Goal: Task Accomplishment & Management: Manage account settings

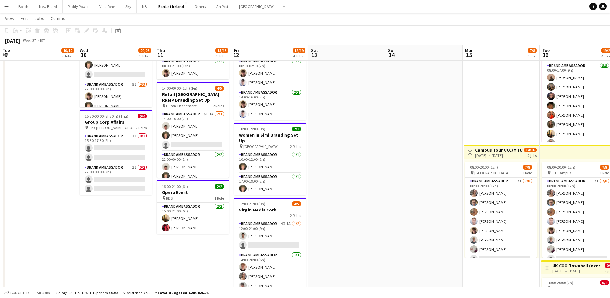
scroll to position [0, 157]
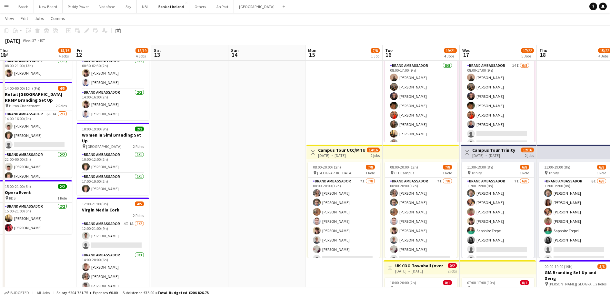
click at [536, 22] on app-page-menu "View Day view expanded Day view collapsed Month view Date picker Jump to [DATE]…" at bounding box center [305, 19] width 610 height 12
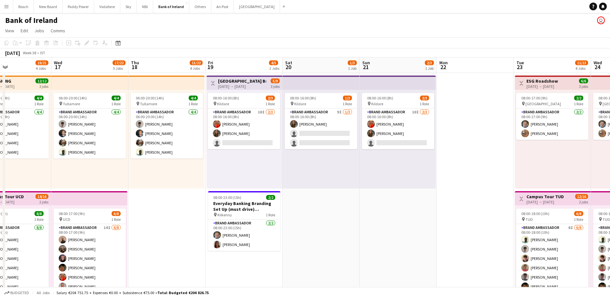
scroll to position [0, 230]
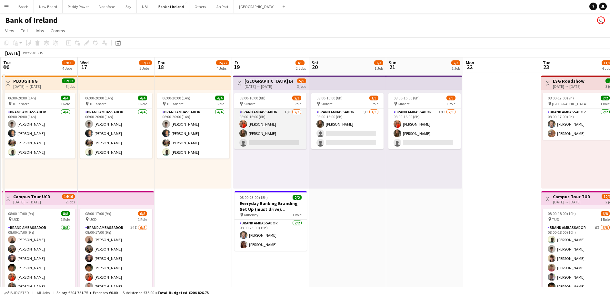
click at [269, 128] on app-card-role "Brand Ambassador 10I [DATE] 08:00-16:00 (8h) [PERSON_NAME] [PERSON_NAME] single…" at bounding box center [270, 128] width 72 height 41
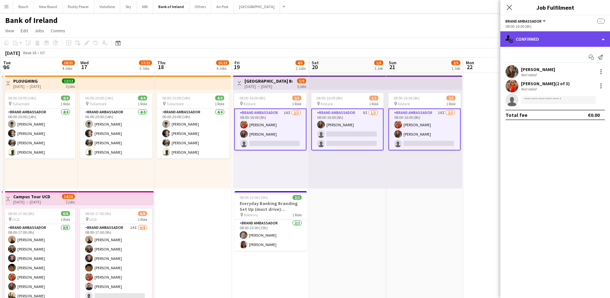
click at [546, 33] on div "single-neutral-actions-check-2 Confirmed" at bounding box center [555, 38] width 110 height 15
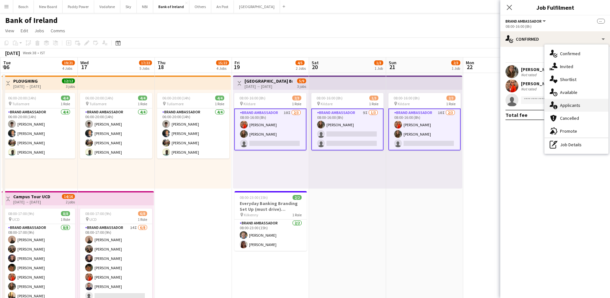
click at [563, 111] on div "single-neutral-actions-information Applicants" at bounding box center [576, 105] width 64 height 13
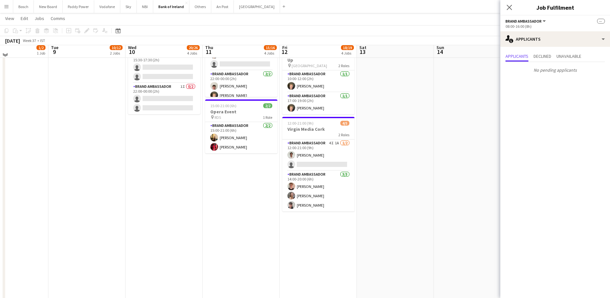
scroll to position [201, 0]
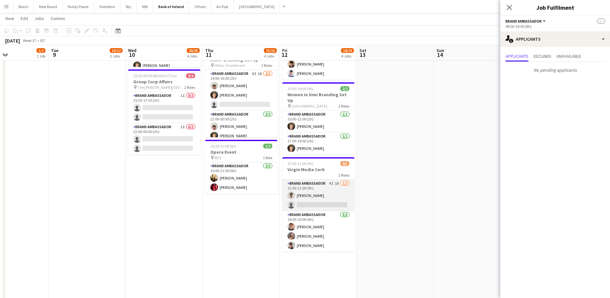
click at [307, 205] on app-card-role "Brand Ambassador 4I 1A [DATE] 12:00-21:00 (9h) [PERSON_NAME] single-neutral-act…" at bounding box center [318, 195] width 72 height 31
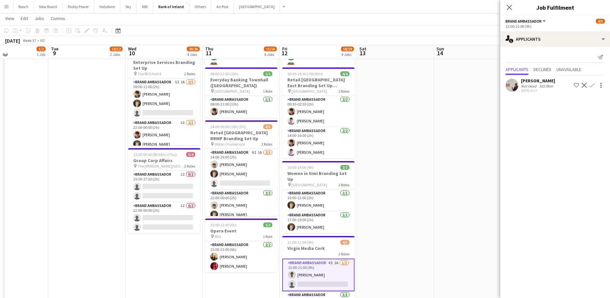
scroll to position [121, 0]
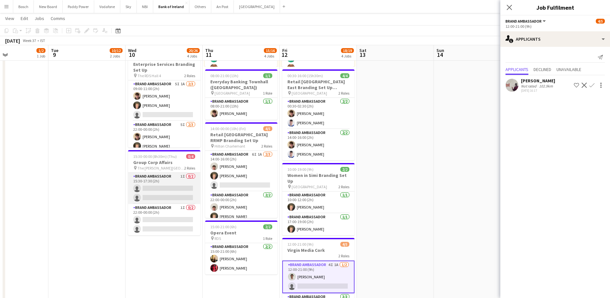
click at [141, 194] on app-card-role "Brand Ambassador 1I 0/2 15:30-17:30 (2h) single-neutral-actions single-neutral-…" at bounding box center [164, 187] width 72 height 31
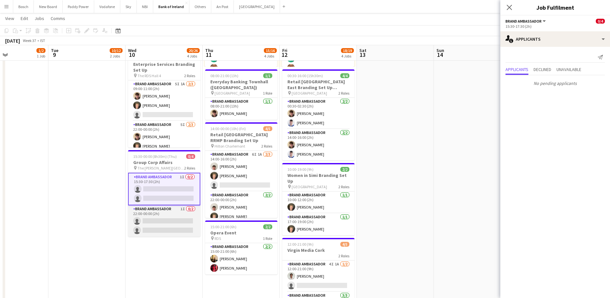
click at [148, 221] on app-card-role "Brand Ambassador 1I 0/2 22:00-00:00 (2h) single-neutral-actions single-neutral-…" at bounding box center [164, 220] width 72 height 31
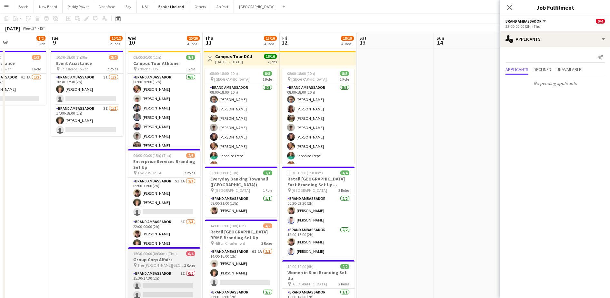
scroll to position [0, 0]
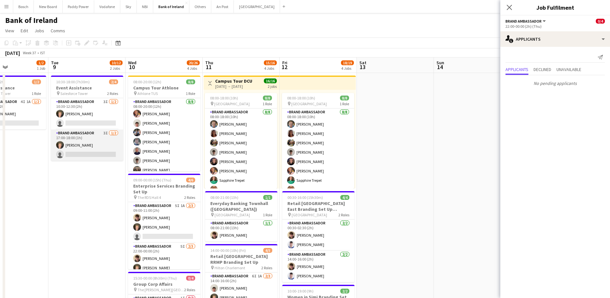
click at [95, 143] on app-card-role "Brand Ambassador 3I [DATE] 17:00-18:00 (1h) [PERSON_NAME] single-neutral-actions" at bounding box center [87, 144] width 72 height 31
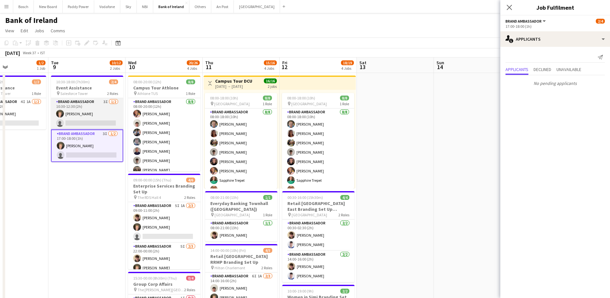
click at [85, 108] on app-card-role "Brand Ambassador 3I [DATE] 10:30-12:30 (2h) [PERSON_NAME] single-neutral-actions" at bounding box center [87, 113] width 72 height 31
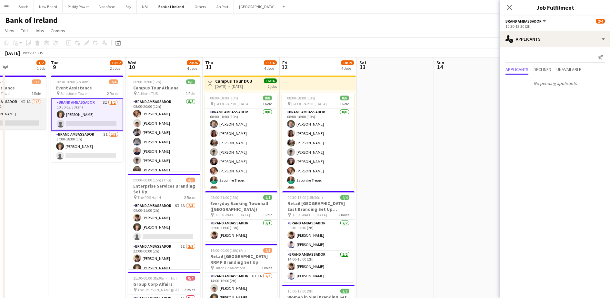
click at [21, 111] on app-card-role "Brand Ambassador 4I 1A [DATE] 08:30-10:30 (2h) [PERSON_NAME] single-neutral-act…" at bounding box center [10, 113] width 72 height 31
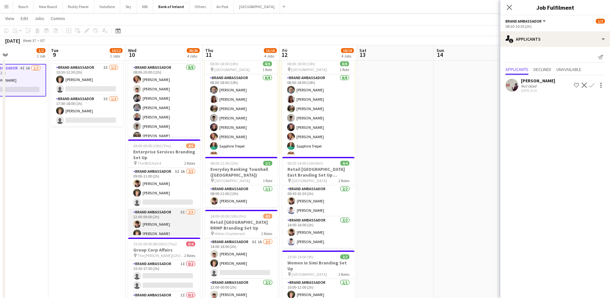
scroll to position [40, 0]
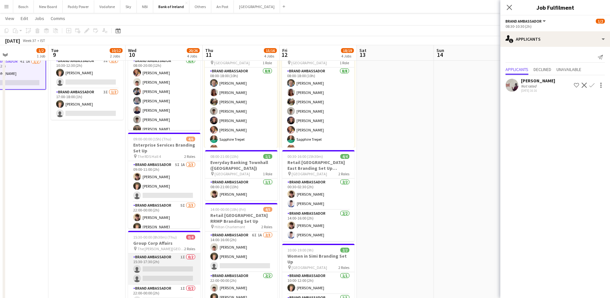
click at [176, 272] on app-card-role "Brand Ambassador 1I 0/2 15:30-17:30 (2h) single-neutral-actions single-neutral-…" at bounding box center [164, 268] width 72 height 31
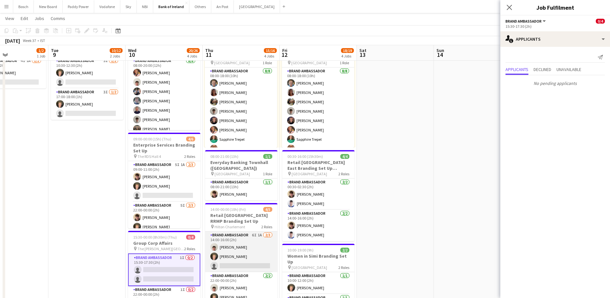
click at [232, 261] on app-card-role "Brand Ambassador 6I 1A [DATE] 14:00-16:00 (2h) [PERSON_NAME] [PERSON_NAME] sing…" at bounding box center [241, 251] width 72 height 41
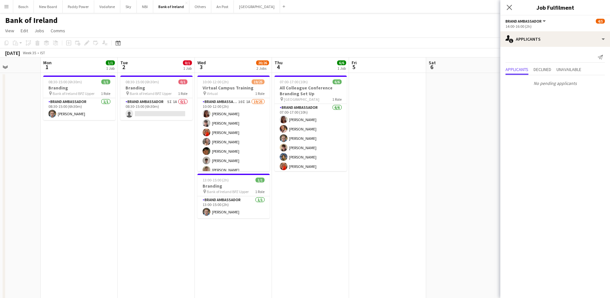
scroll to position [0, 188]
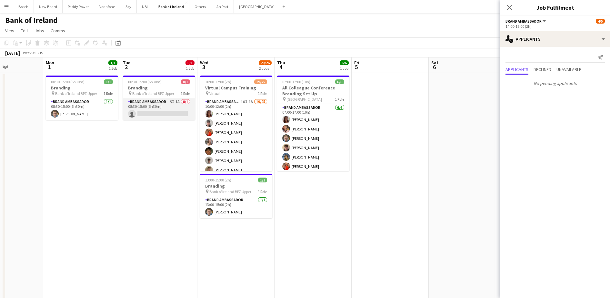
click at [165, 113] on app-card-role "Brand Ambassador 5I 1A 0/1 08:30-15:00 (6h30m) single-neutral-actions" at bounding box center [159, 109] width 72 height 22
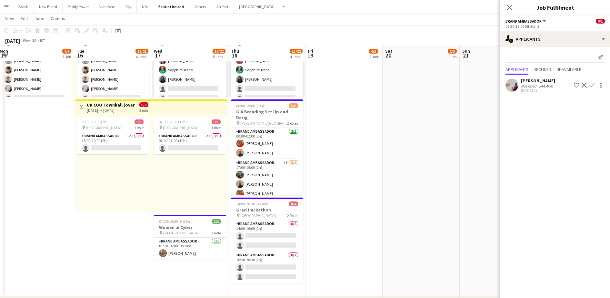
scroll to position [322, 0]
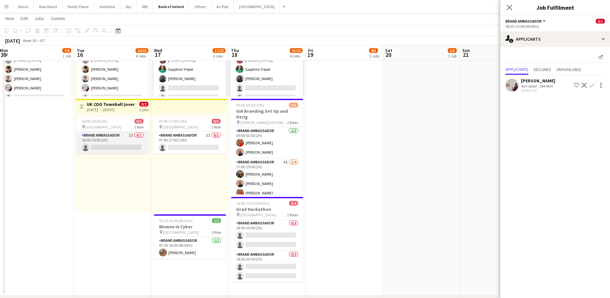
click at [104, 147] on app-card-role "Brand Ambassador 2I 0/1 18:00-20:00 (2h) single-neutral-actions" at bounding box center [112, 143] width 72 height 22
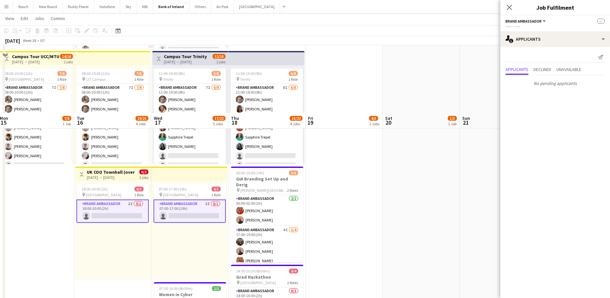
scroll to position [242, 0]
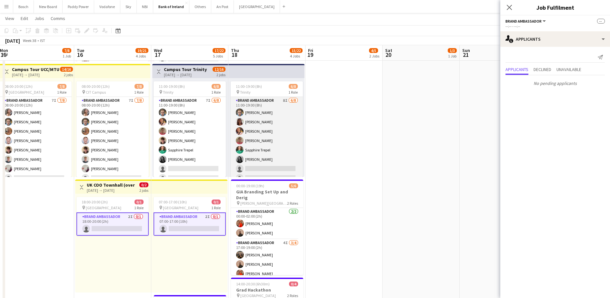
click at [262, 158] on app-card-role "Brand Ambassador 8I [DATE] 11:00-19:00 (8h) [PERSON_NAME] [PERSON_NAME] [PERSON…" at bounding box center [266, 140] width 72 height 87
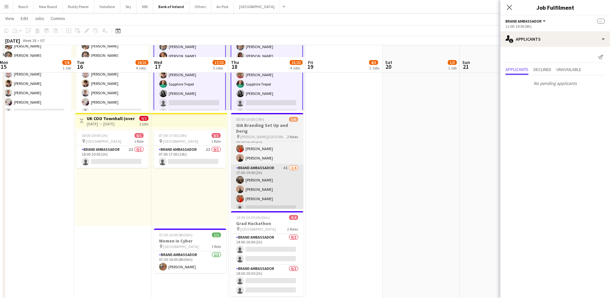
scroll to position [322, 0]
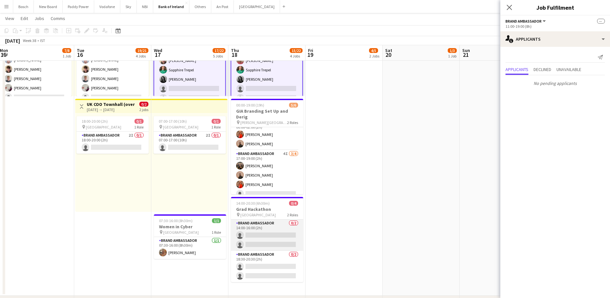
click at [285, 230] on app-card-role "Brand Ambassador 0/2 14:00-16:00 (2h) single-neutral-actions single-neutral-act…" at bounding box center [267, 234] width 72 height 31
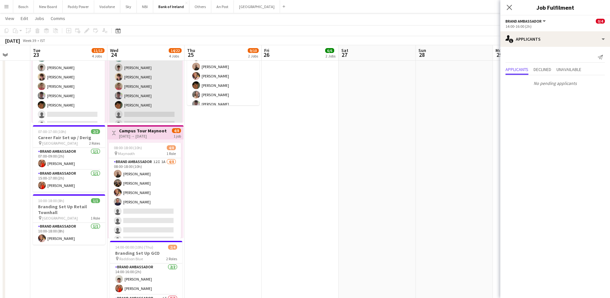
scroll to position [201, 0]
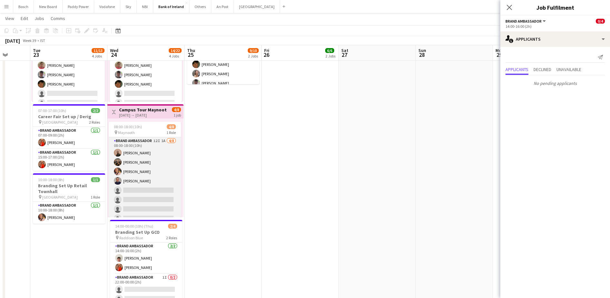
click at [137, 184] on app-card-role "Brand Ambassador 12I 1A [DATE] 08:00-18:00 (10h) [PERSON_NAME] [PERSON_NAME] [P…" at bounding box center [145, 180] width 72 height 87
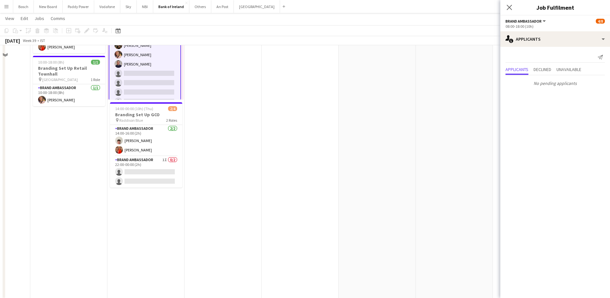
scroll to position [322, 0]
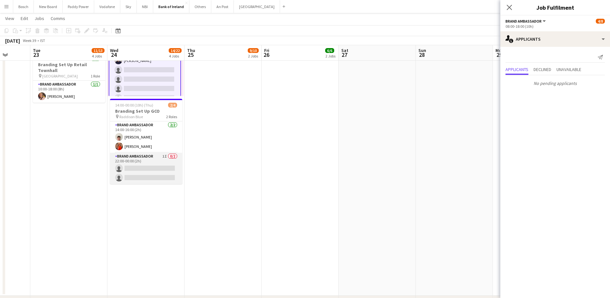
click at [148, 173] on app-card-role "Brand Ambassador 1I 0/2 22:00-00:00 (2h) single-neutral-actions single-neutral-…" at bounding box center [146, 167] width 72 height 31
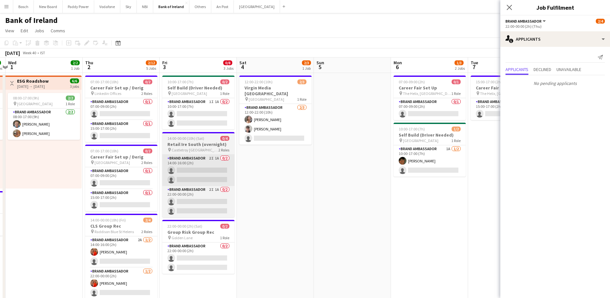
scroll to position [0, 234]
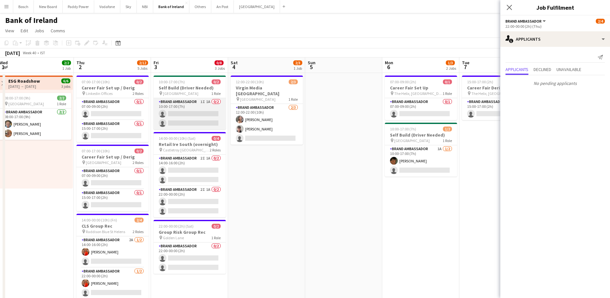
click at [206, 112] on app-card-role "Brand Ambassador 1I 1A 0/2 10:00-17:00 (7h) single-neutral-actions single-neutr…" at bounding box center [189, 113] width 72 height 31
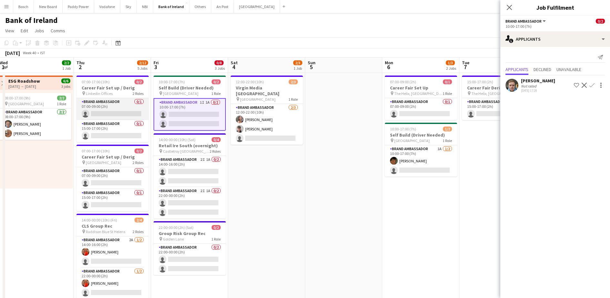
click at [126, 110] on app-card-role "Brand Ambassador 0/1 07:00-09:00 (2h) single-neutral-actions" at bounding box center [112, 109] width 72 height 22
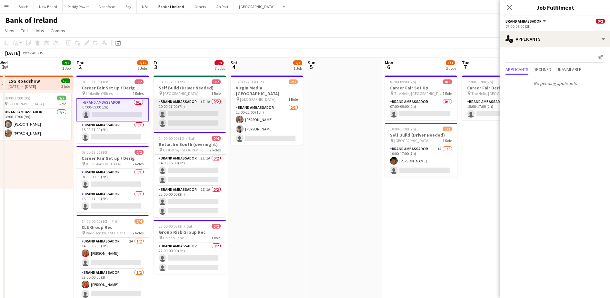
click at [221, 114] on app-card-role "Brand Ambassador 1I 1A 0/2 10:00-17:00 (7h) single-neutral-actions single-neutr…" at bounding box center [189, 113] width 72 height 31
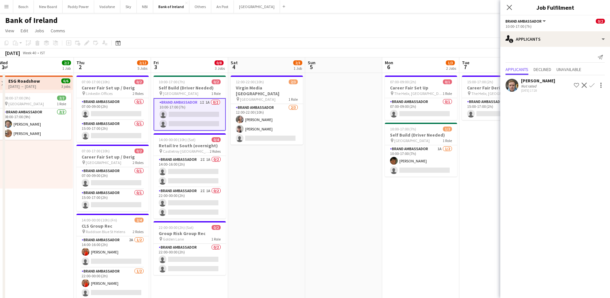
click at [592, 85] on app-icon "Confirm" at bounding box center [591, 85] width 5 height 5
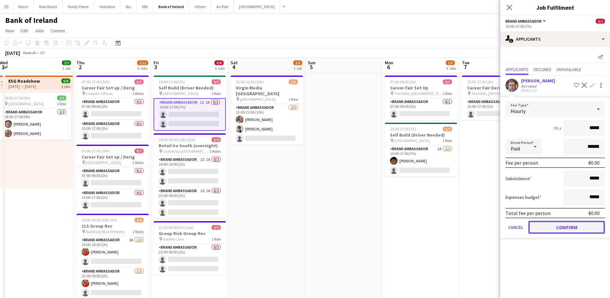
click at [567, 223] on button "Confirm" at bounding box center [566, 227] width 76 height 13
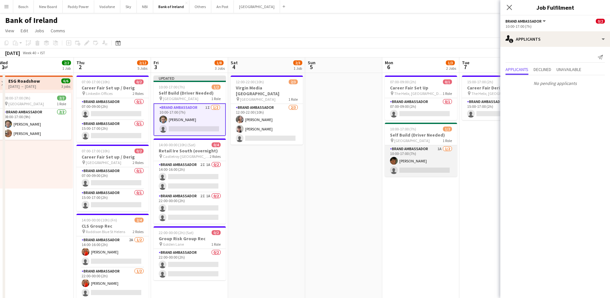
click at [436, 165] on app-card-role "Brand Ambassador 1A [DATE] 10:00-17:00 (7h) [PERSON_NAME] single-neutral-actions" at bounding box center [421, 160] width 72 height 31
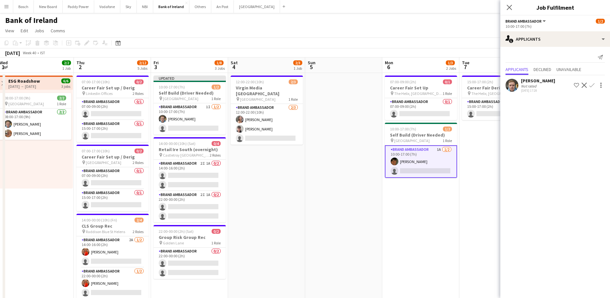
drag, startPoint x: 594, startPoint y: 83, endPoint x: 594, endPoint y: 90, distance: 6.8
click at [594, 83] on button "Confirm" at bounding box center [592, 85] width 8 height 8
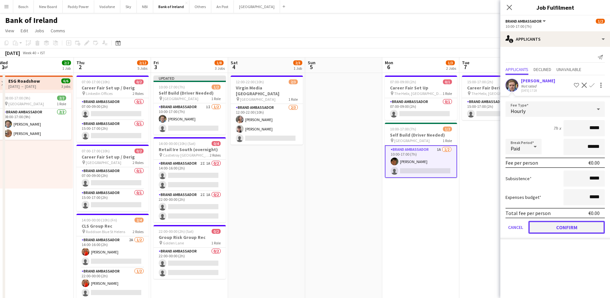
click at [570, 230] on button "Confirm" at bounding box center [566, 227] width 76 height 13
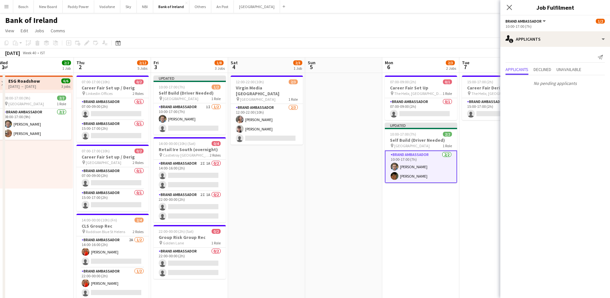
click at [463, 28] on app-page-menu "View Day view expanded Day view collapsed Month view Date picker Jump to [DATE]…" at bounding box center [305, 31] width 610 height 12
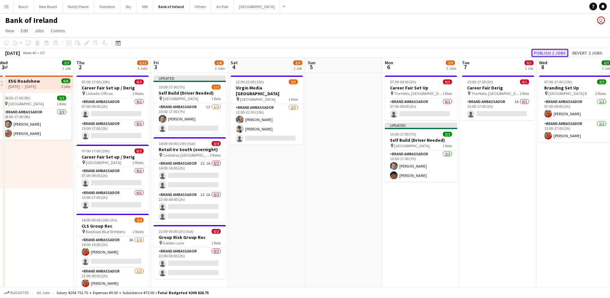
click at [548, 51] on button "Publish 2 jobs" at bounding box center [549, 53] width 37 height 8
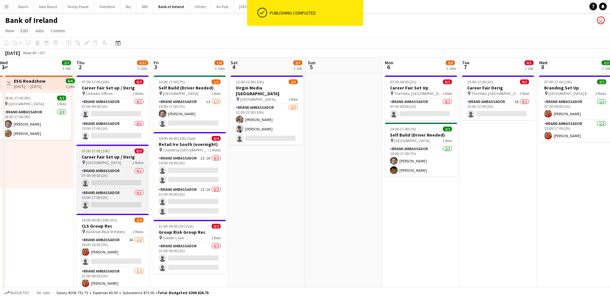
scroll to position [0, 176]
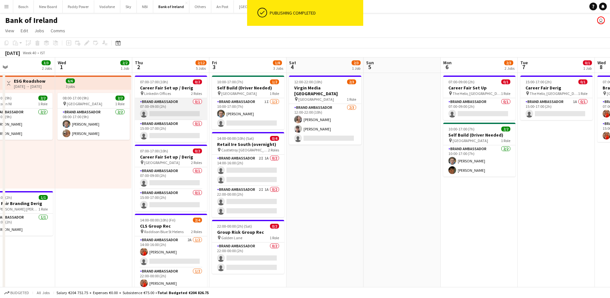
click at [171, 101] on app-card-role "Brand Ambassador 0/1 07:00-09:00 (2h) single-neutral-actions" at bounding box center [171, 109] width 72 height 22
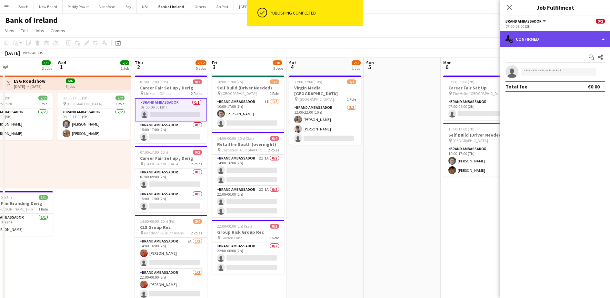
click at [551, 41] on div "single-neutral-actions-check-2 Confirmed" at bounding box center [555, 38] width 110 height 15
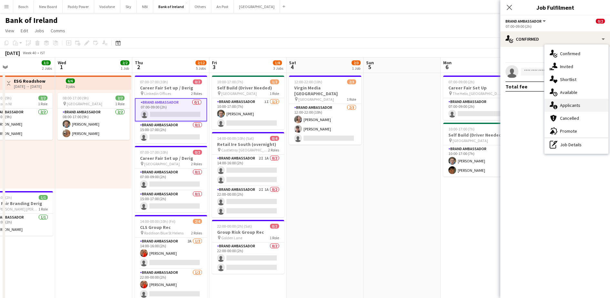
click at [572, 101] on div "single-neutral-actions-information Applicants" at bounding box center [576, 105] width 64 height 13
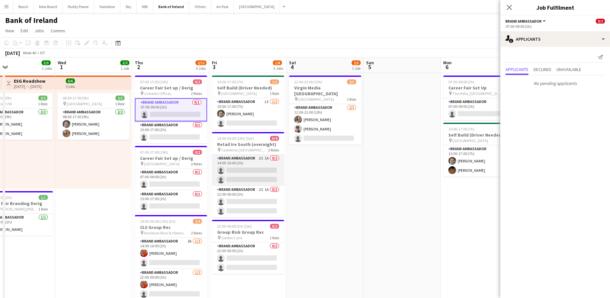
click at [240, 167] on app-card-role "Brand Ambassador 2I 1A 0/2 14:00-16:00 (2h) single-neutral-actions single-neutr…" at bounding box center [248, 169] width 72 height 31
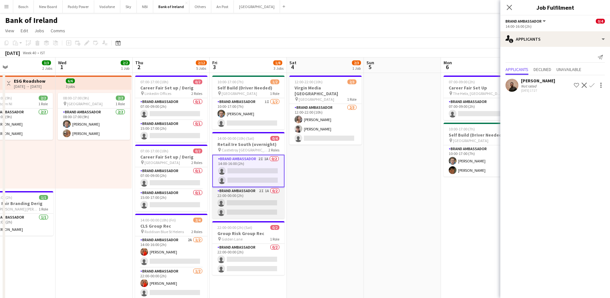
click at [250, 200] on app-card-role "Brand Ambassador 2I 1A 0/2 22:00-00:00 (2h) single-neutral-actions single-neutr…" at bounding box center [248, 202] width 72 height 31
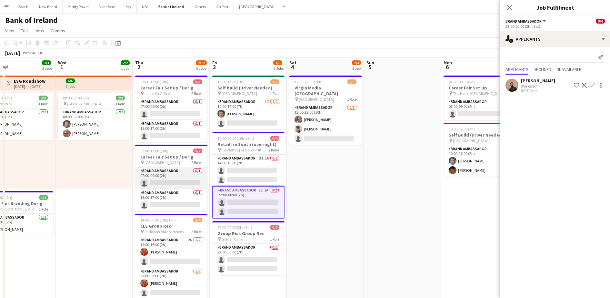
click at [182, 178] on app-card-role "Brand Ambassador 0/1 07:00-09:00 (2h) single-neutral-actions" at bounding box center [171, 178] width 72 height 22
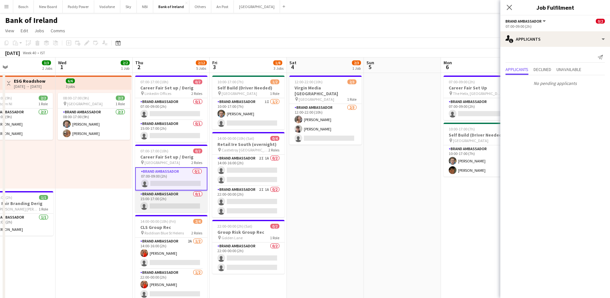
click at [178, 195] on app-card-role "Brand Ambassador 0/1 15:00-17:00 (2h) single-neutral-actions" at bounding box center [171, 201] width 72 height 22
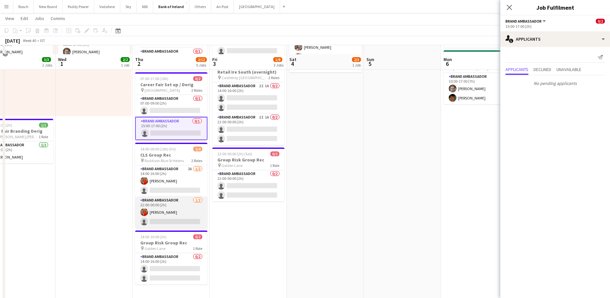
scroll to position [81, 0]
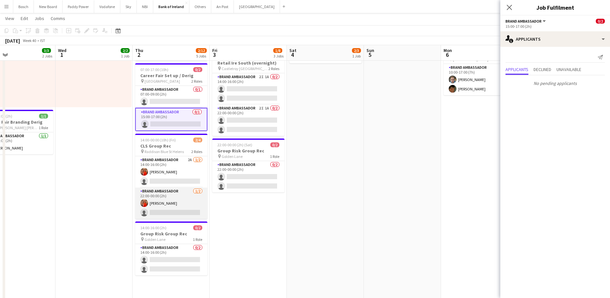
click at [179, 194] on app-card-role "Brand Ambassador [DATE] 22:00-00:00 (2h) [PERSON_NAME] single-neutral-actions" at bounding box center [171, 202] width 72 height 31
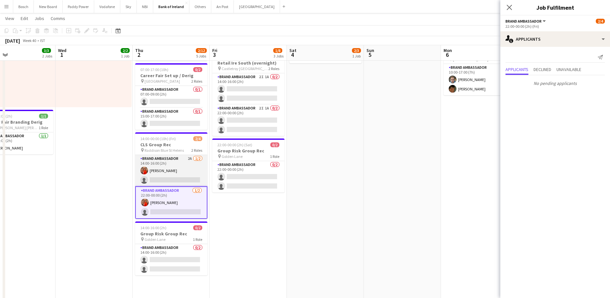
click at [174, 173] on app-card-role "Brand Ambassador 2A [DATE] 14:00-16:00 (2h) [PERSON_NAME] single-neutral-actions" at bounding box center [171, 170] width 72 height 31
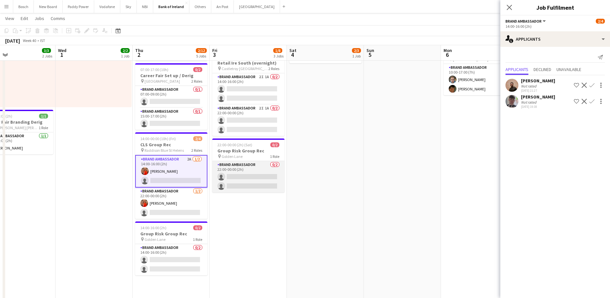
click at [271, 173] on app-card-role "Brand Ambassador 0/2 22:00-00:00 (2h) single-neutral-actions single-neutral-act…" at bounding box center [248, 176] width 72 height 31
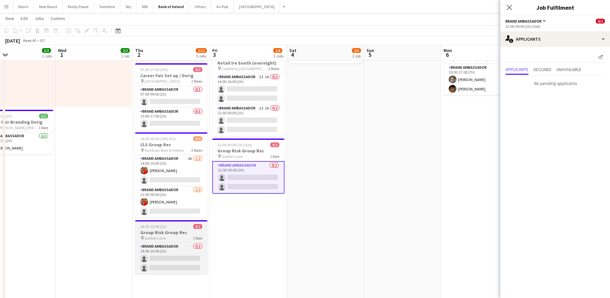
click at [192, 240] on div "pin Golden Lane 1 Role" at bounding box center [171, 237] width 72 height 5
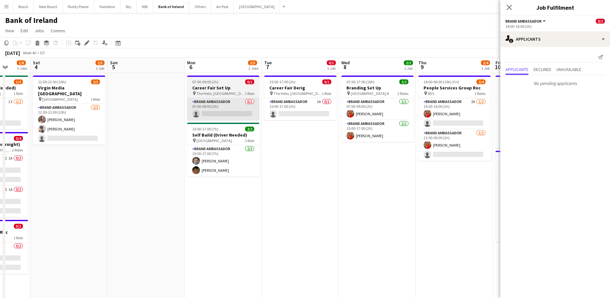
scroll to position [0, 202]
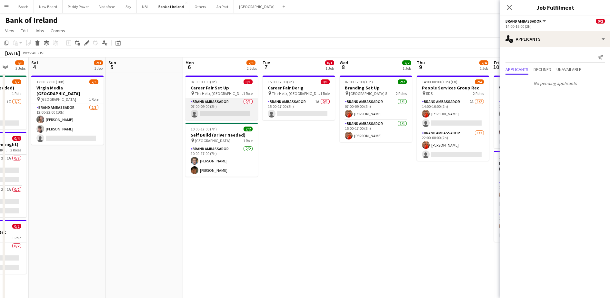
click at [218, 108] on app-card-role "Brand Ambassador 0/1 07:00-09:00 (2h) single-neutral-actions" at bounding box center [221, 109] width 72 height 22
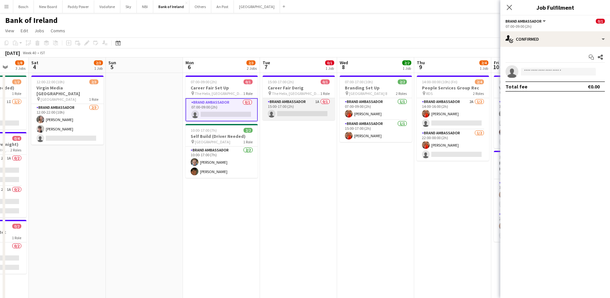
click at [310, 107] on app-card-role "Brand Ambassador 1A 0/1 15:00-17:00 (2h) single-neutral-actions" at bounding box center [298, 109] width 72 height 22
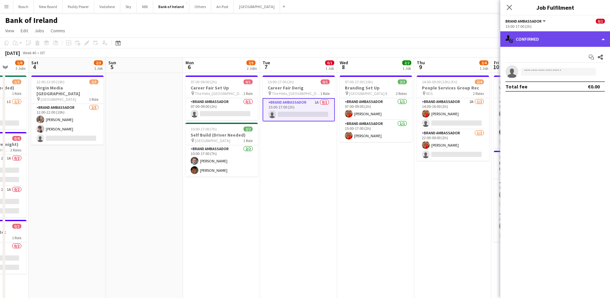
click at [534, 45] on div "single-neutral-actions-check-2 Confirmed" at bounding box center [555, 38] width 110 height 15
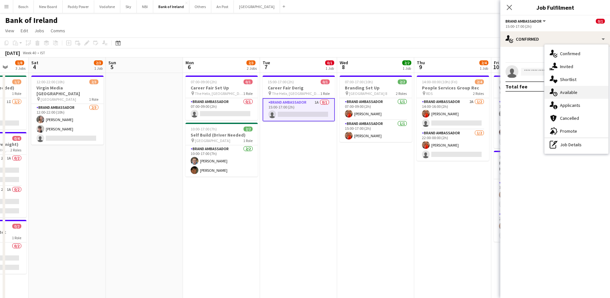
click at [577, 98] on div "single-neutral-actions-upload Available" at bounding box center [576, 92] width 64 height 13
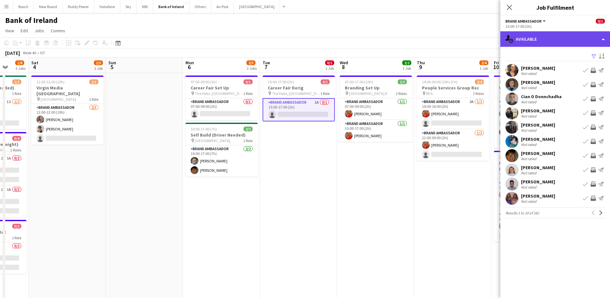
click at [538, 36] on div "single-neutral-actions-upload Available" at bounding box center [555, 38] width 110 height 15
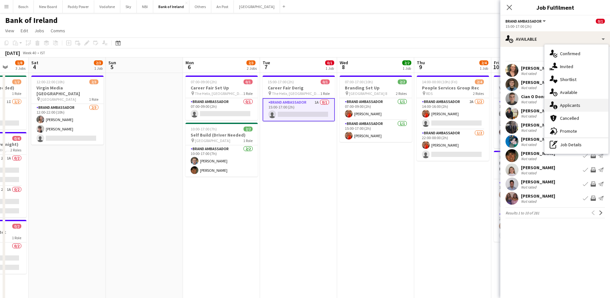
click at [571, 105] on div "single-neutral-actions-information Applicants" at bounding box center [576, 105] width 64 height 13
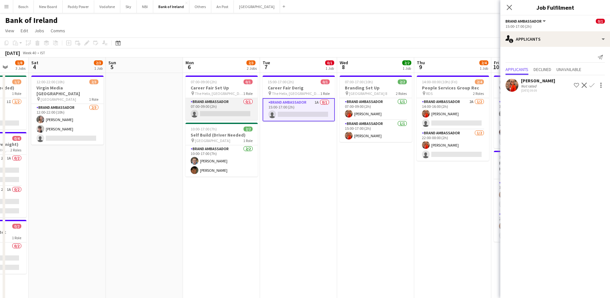
click at [238, 110] on app-card-role "Brand Ambassador 0/1 07:00-09:00 (2h) single-neutral-actions" at bounding box center [221, 109] width 72 height 22
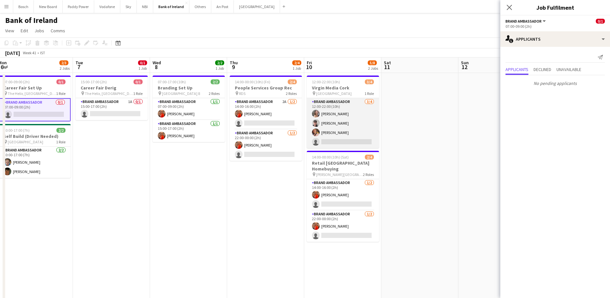
scroll to position [0, 236]
click at [350, 126] on app-card-role "Brand Ambassador [DATE] 12:00-22:00 (10h) [PERSON_NAME] [PERSON_NAME] [PERSON_N…" at bounding box center [342, 123] width 72 height 50
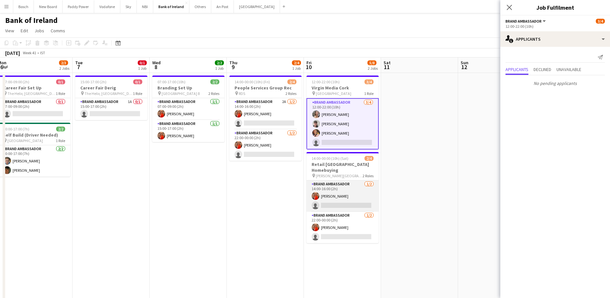
click at [346, 194] on app-card-role "Brand Ambassador [DATE] 14:00-16:00 (2h) [PERSON_NAME] single-neutral-actions" at bounding box center [342, 195] width 72 height 31
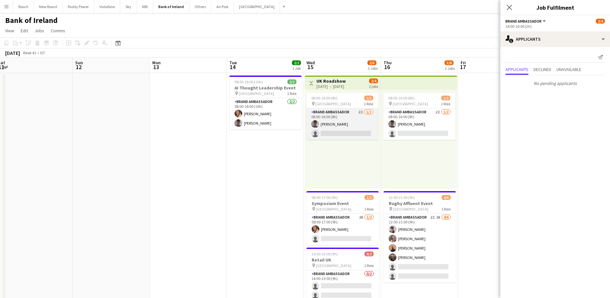
click at [333, 132] on app-card-role "Brand Ambassador 2I [DATE] 08:00-16:00 (8h) [PERSON_NAME] single-neutral-actions" at bounding box center [342, 123] width 72 height 31
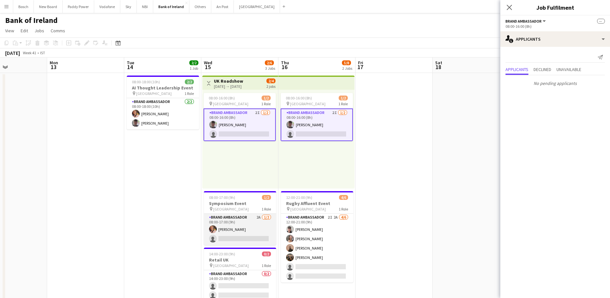
click at [248, 238] on app-card-role "Brand Ambassador 2A [DATE] 08:00-17:00 (9h) [PERSON_NAME] single-neutral-actions" at bounding box center [240, 228] width 72 height 31
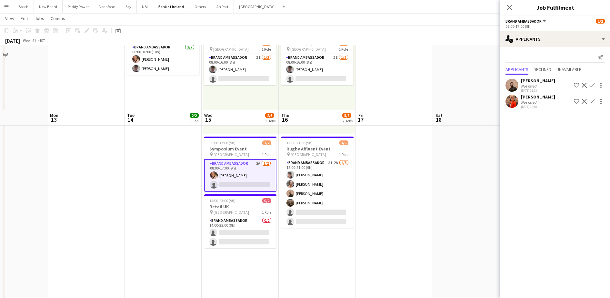
scroll to position [121, 0]
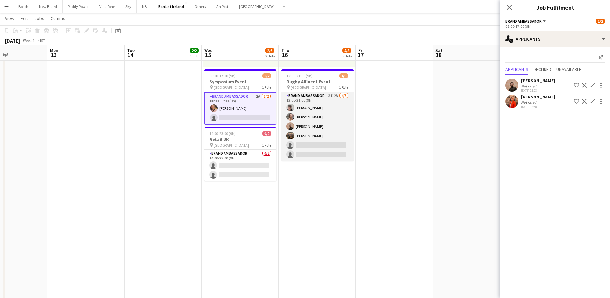
click at [331, 123] on app-card-role "Brand Ambassador 2I 2A [DATE] 12:00-21:00 (9h) [PERSON_NAME] [PERSON_NAME] [PER…" at bounding box center [317, 126] width 72 height 69
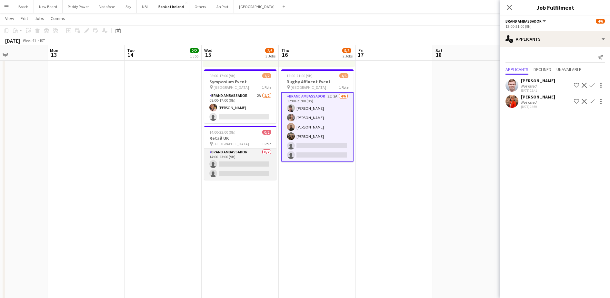
click at [242, 159] on app-card-role "Brand Ambassador 0/2 14:00-23:00 (9h) single-neutral-actions single-neutral-act…" at bounding box center [240, 163] width 72 height 31
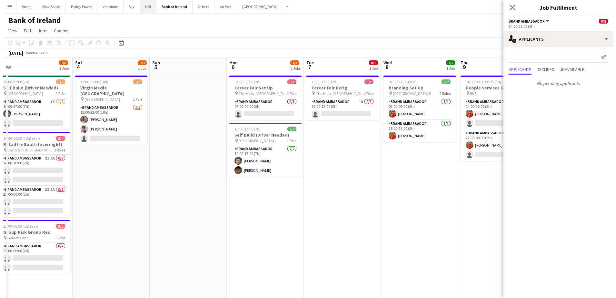
scroll to position [0, 161]
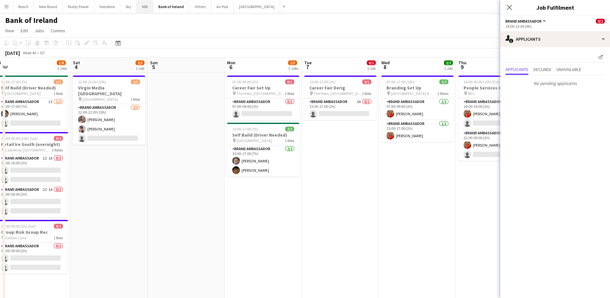
click at [148, 5] on button "NBI Close" at bounding box center [145, 6] width 16 height 13
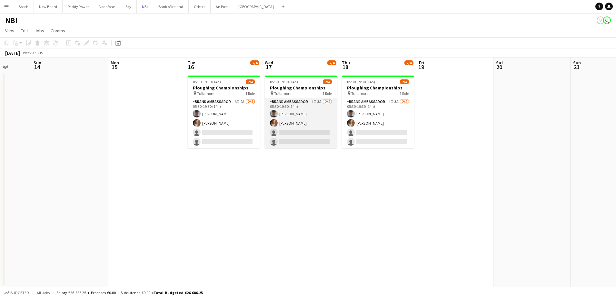
scroll to position [0, 200]
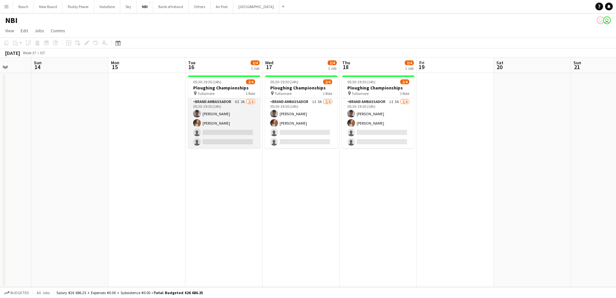
click at [228, 122] on app-card-role "Brand Ambassador 6I 2A [DATE] 05:30-19:30 (14h) [PERSON_NAME] [PERSON_NAME] sin…" at bounding box center [224, 123] width 72 height 50
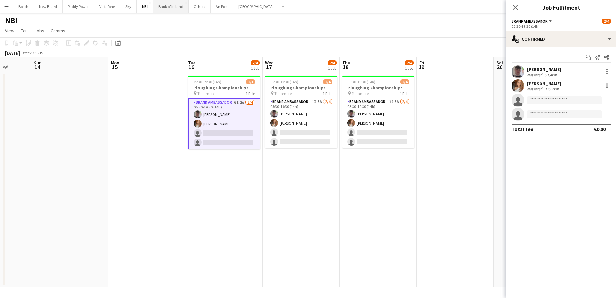
click at [165, 9] on button "Bank of Ireland Close" at bounding box center [170, 6] width 35 height 13
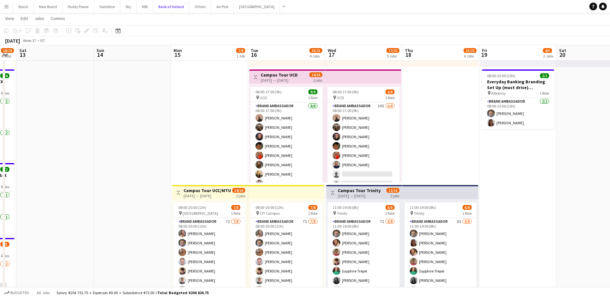
scroll to position [0, 263]
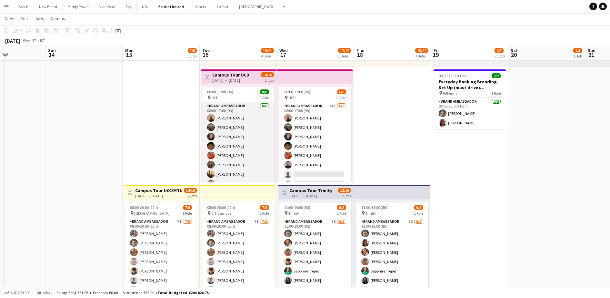
click at [222, 154] on app-card-role "Brand Ambassador [DATE] 08:00-17:00 (9h) [PERSON_NAME] [PERSON_NAME] [PERSON_NA…" at bounding box center [238, 145] width 72 height 87
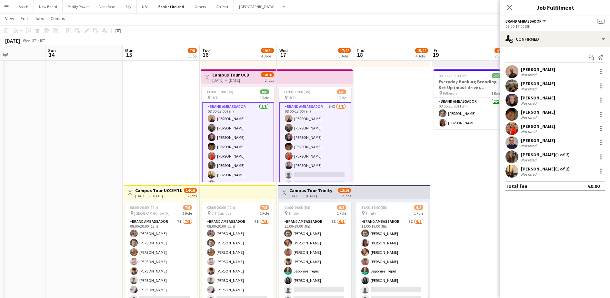
click at [312, 142] on app-card-role "Brand Ambassador 14I [DATE] 08:00-17:00 (9h) [PERSON_NAME] [PERSON_NAME] [PERSO…" at bounding box center [315, 146] width 72 height 89
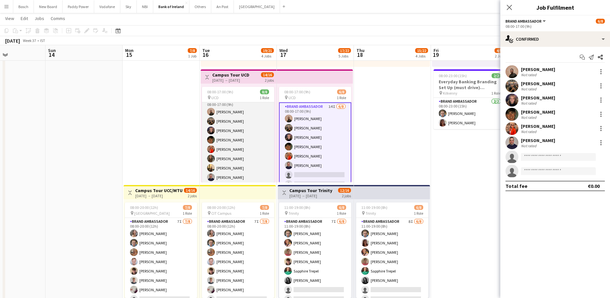
scroll to position [7, 0]
click at [245, 146] on app-card-role "Brand Ambassador [DATE] 08:00-17:00 (9h) [PERSON_NAME] [PERSON_NAME] [PERSON_NA…" at bounding box center [238, 138] width 72 height 87
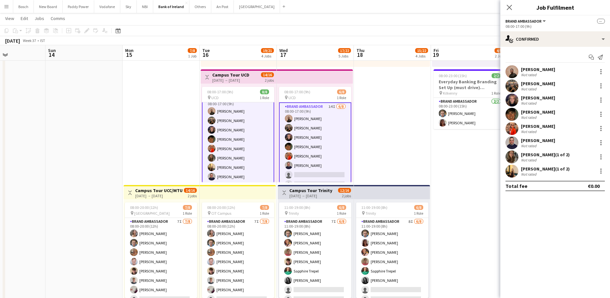
scroll to position [8, 0]
click at [600, 155] on div at bounding box center [600, 154] width 1 height 1
click at [578, 212] on span "Remove" at bounding box center [568, 214] width 19 height 5
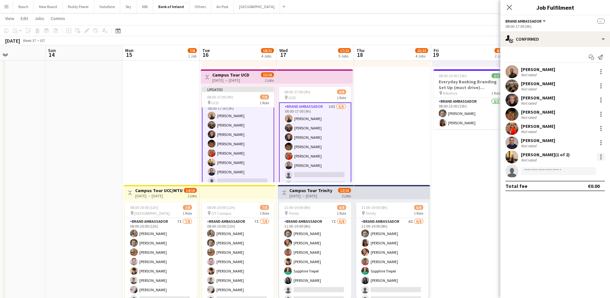
click at [597, 157] on div at bounding box center [601, 157] width 8 height 8
click at [577, 209] on button "Remove" at bounding box center [579, 214] width 50 height 15
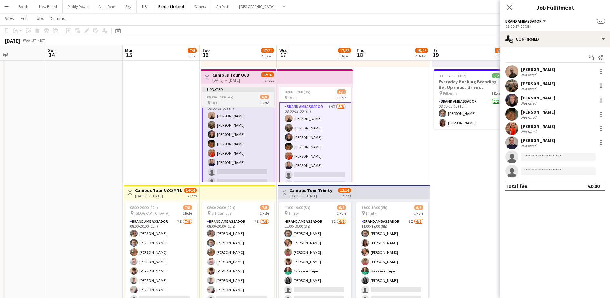
click at [254, 97] on div "08:00-17:00 (9h) 6/8" at bounding box center [238, 96] width 72 height 5
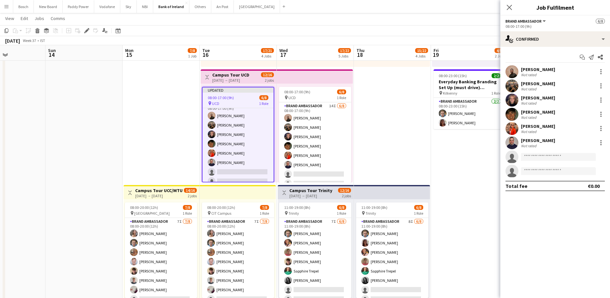
scroll to position [7, 0]
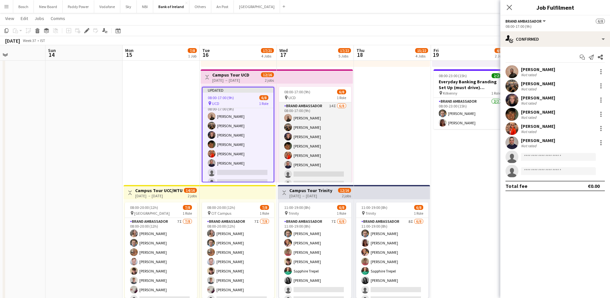
click at [329, 122] on app-card-role "Brand Ambassador 14I [DATE] 08:00-17:00 (9h) [PERSON_NAME] [PERSON_NAME] [PERSO…" at bounding box center [315, 145] width 72 height 87
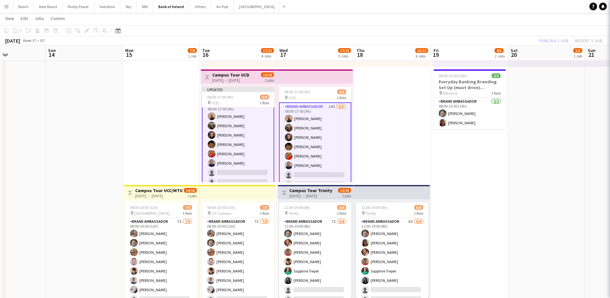
scroll to position [8, 0]
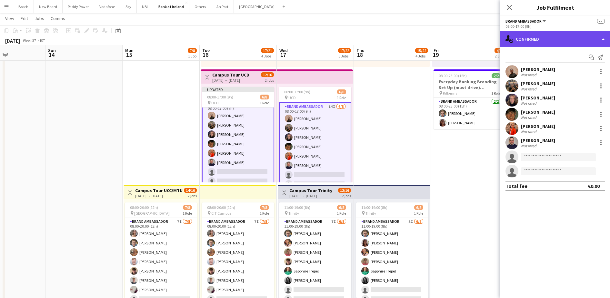
click at [556, 39] on div "single-neutral-actions-check-2 Confirmed" at bounding box center [555, 38] width 110 height 15
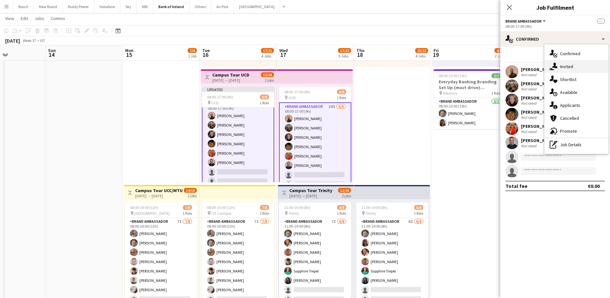
click at [573, 70] on div "single-neutral-actions-share-1 Invited" at bounding box center [576, 66] width 64 height 13
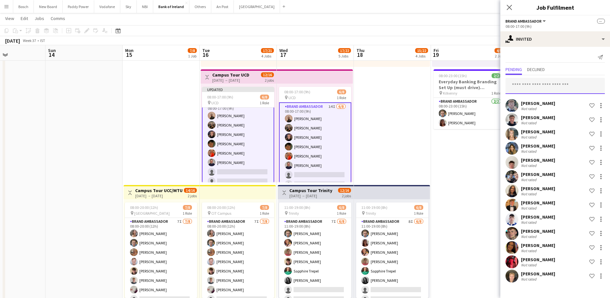
click at [550, 85] on input "text" at bounding box center [554, 86] width 99 height 16
type input "****"
click at [570, 106] on span "[EMAIL_ADDRESS][DOMAIN_NAME]" at bounding box center [554, 106] width 89 height 5
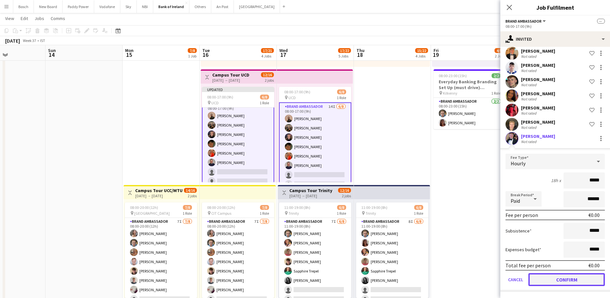
click at [567, 285] on button "Confirm" at bounding box center [566, 279] width 76 height 13
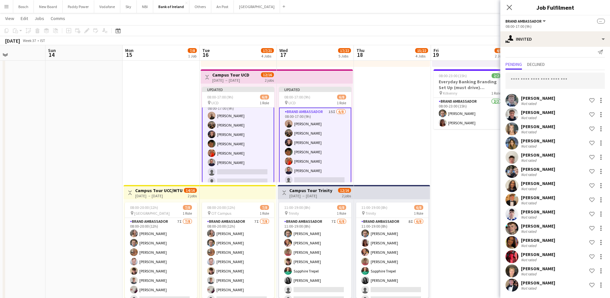
scroll to position [5, 0]
click at [546, 79] on input "text" at bounding box center [554, 81] width 99 height 16
type input "*"
click at [452, 42] on div "[DATE] Week 37 • IST Publish 2 jobs Revert 2 jobs" at bounding box center [305, 40] width 610 height 9
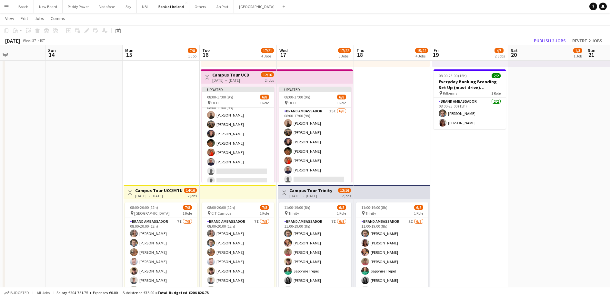
scroll to position [7, 0]
click at [542, 38] on button "Publish 2 jobs" at bounding box center [549, 40] width 37 height 8
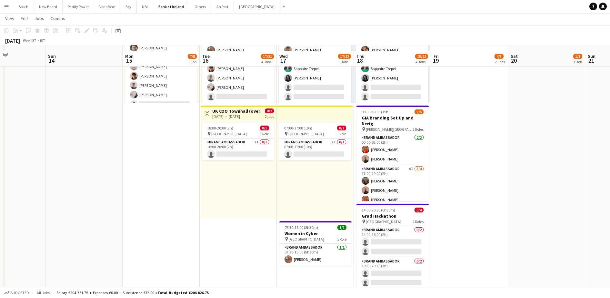
scroll to position [322, 0]
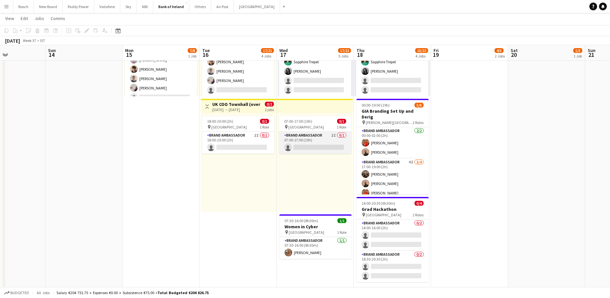
click at [294, 150] on app-card-role "Brand Ambassador 2I 0/1 07:00-17:00 (10h) single-neutral-actions" at bounding box center [315, 143] width 72 height 22
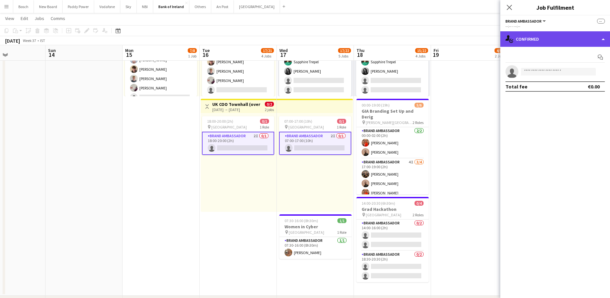
click at [571, 44] on div "single-neutral-actions-check-2 Confirmed" at bounding box center [555, 38] width 110 height 15
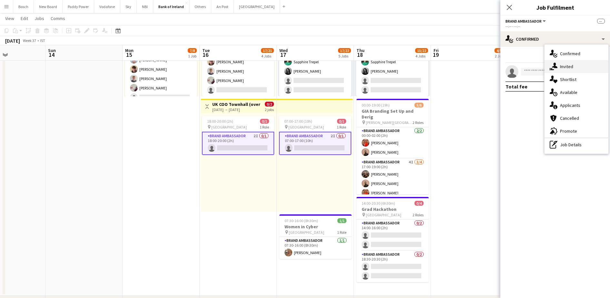
click at [572, 64] on div "single-neutral-actions-share-1 Invited" at bounding box center [576, 66] width 64 height 13
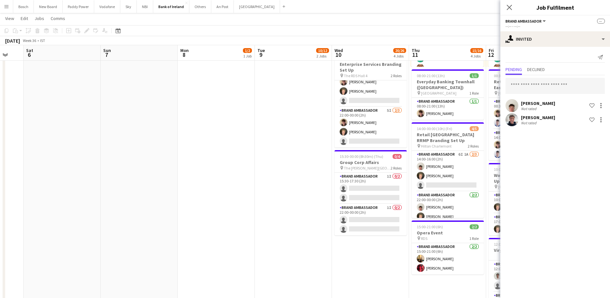
scroll to position [0, 191]
